Goal: Information Seeking & Learning: Learn about a topic

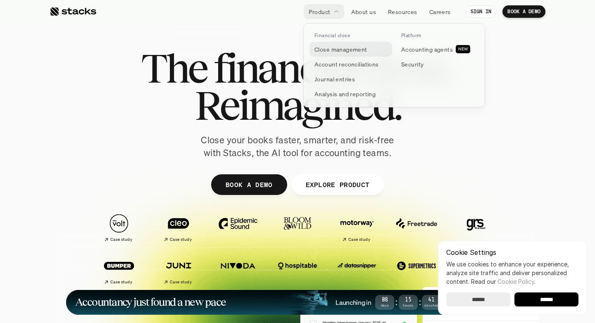
click at [323, 52] on p "Close management" at bounding box center [340, 49] width 53 height 9
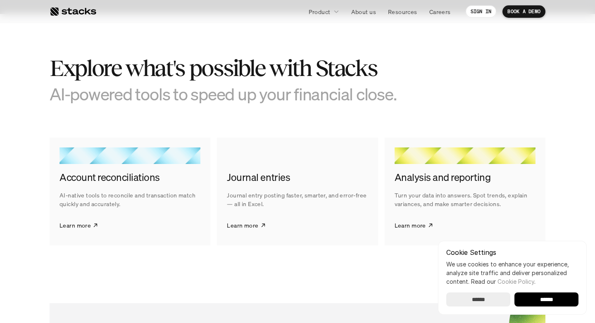
scroll to position [1259, 0]
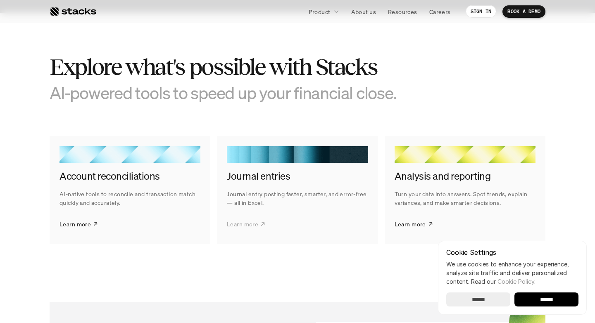
click at [247, 225] on p "Learn more" at bounding box center [242, 224] width 31 height 9
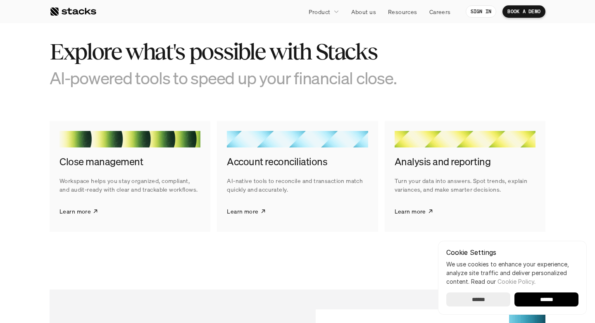
scroll to position [1200, 0]
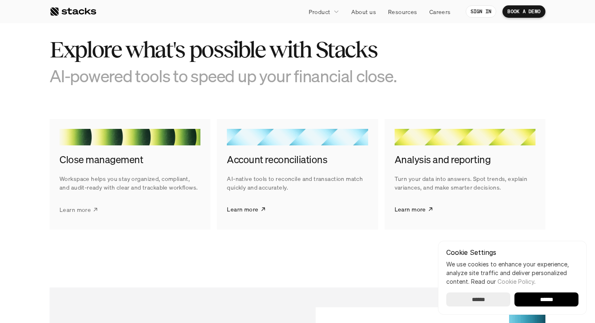
click at [68, 209] on p "Learn more" at bounding box center [74, 209] width 31 height 9
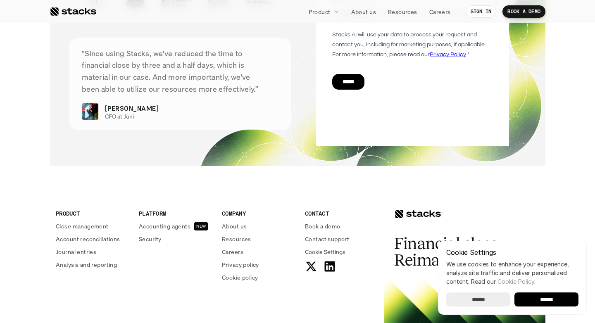
scroll to position [1712, 0]
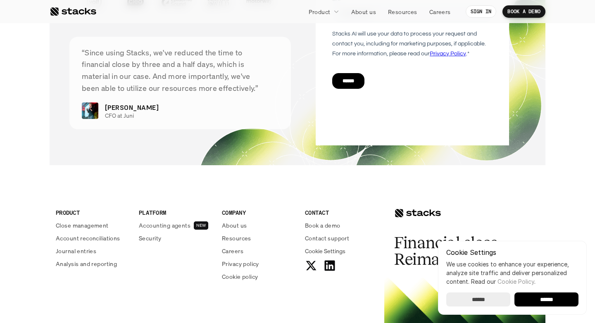
click at [164, 230] on div "PLATFORM Accounting agents NEW Security" at bounding box center [175, 225] width 73 height 34
click at [159, 222] on p "Accounting agents" at bounding box center [165, 225] width 52 height 9
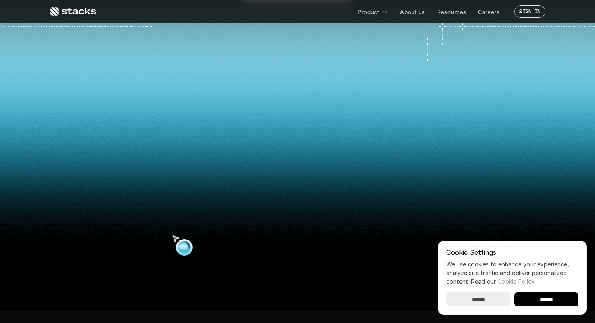
scroll to position [282, 0]
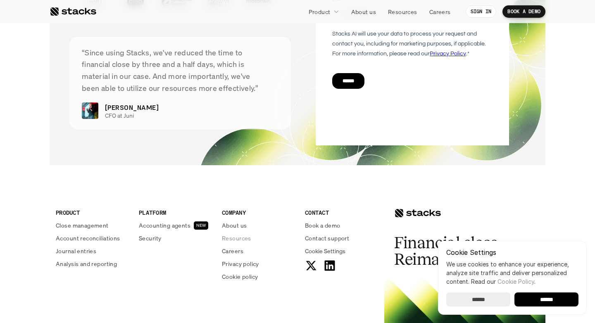
click at [229, 239] on p "Resources" at bounding box center [236, 238] width 29 height 9
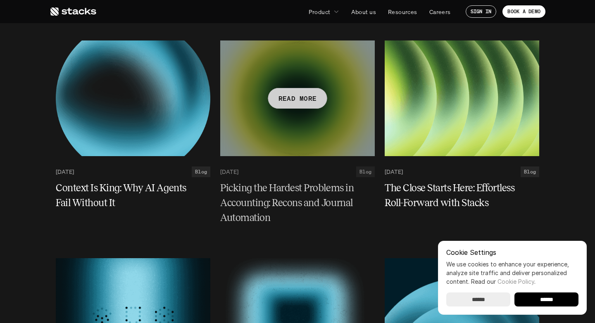
scroll to position [330, 0]
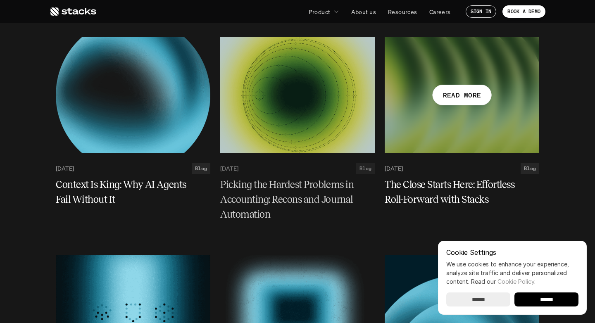
click at [448, 197] on h5 "The Close Starts Here: Effortless Roll-Forward with Stacks" at bounding box center [456, 192] width 145 height 30
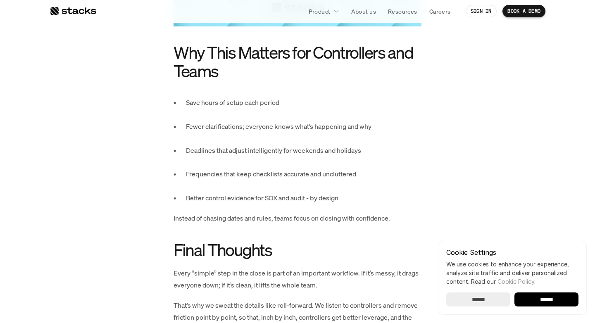
scroll to position [1665, 0]
